Goal: Transaction & Acquisition: Purchase product/service

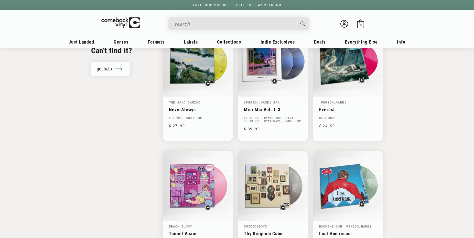
scroll to position [548, 0]
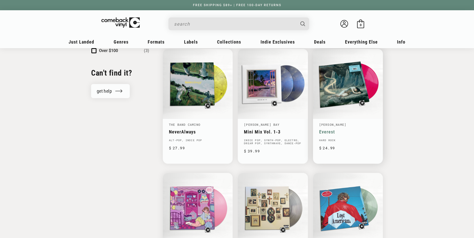
click at [349, 129] on link "Everest" at bounding box center [348, 131] width 58 height 5
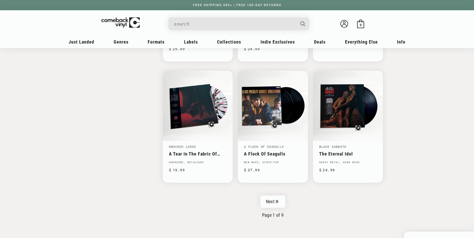
scroll to position [783, 0]
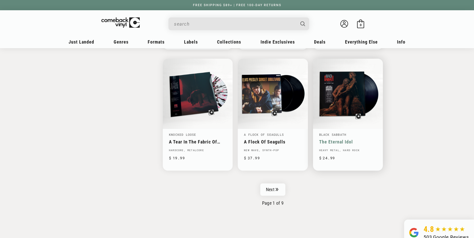
click at [340, 139] on link "The Eternal Idol" at bounding box center [348, 141] width 58 height 5
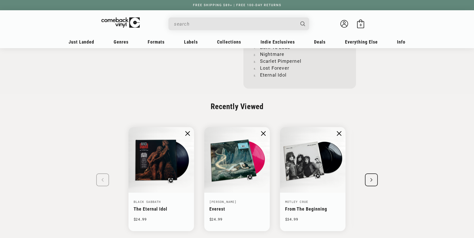
scroll to position [626, 0]
